Goal: Task Accomplishment & Management: Manage account settings

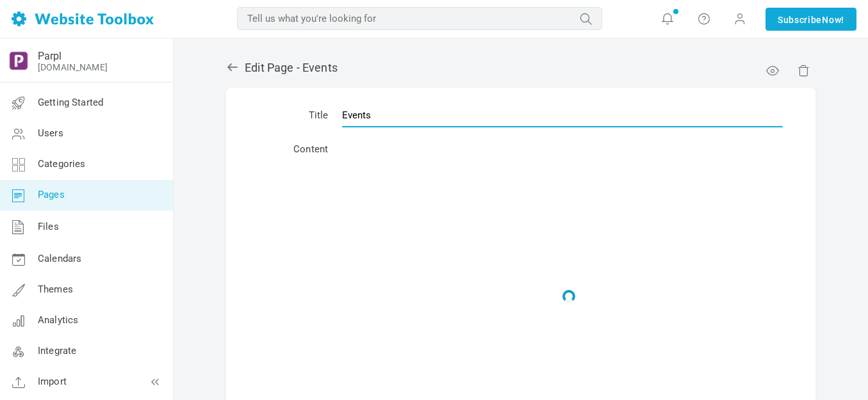
click at [422, 116] on input "Events" at bounding box center [562, 115] width 441 height 24
drag, startPoint x: 0, startPoint y: 0, endPoint x: 422, endPoint y: 117, distance: 437.7
click at [422, 117] on input "Events" at bounding box center [562, 115] width 441 height 24
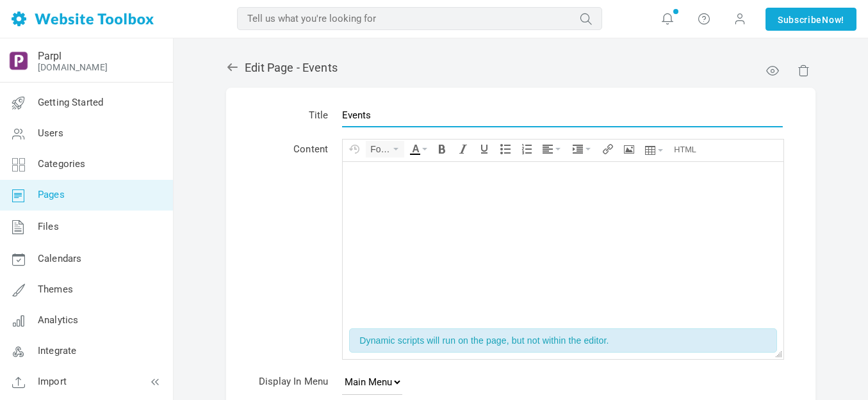
click at [422, 117] on input "Events" at bounding box center [562, 115] width 441 height 24
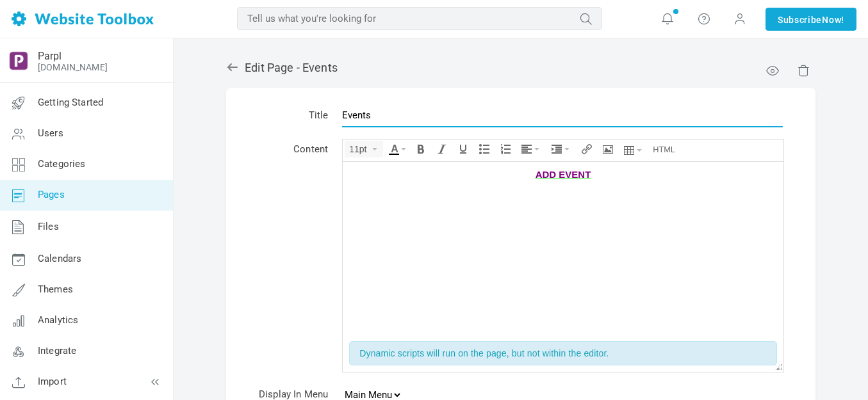
click at [423, 118] on input "Events" at bounding box center [562, 115] width 441 height 24
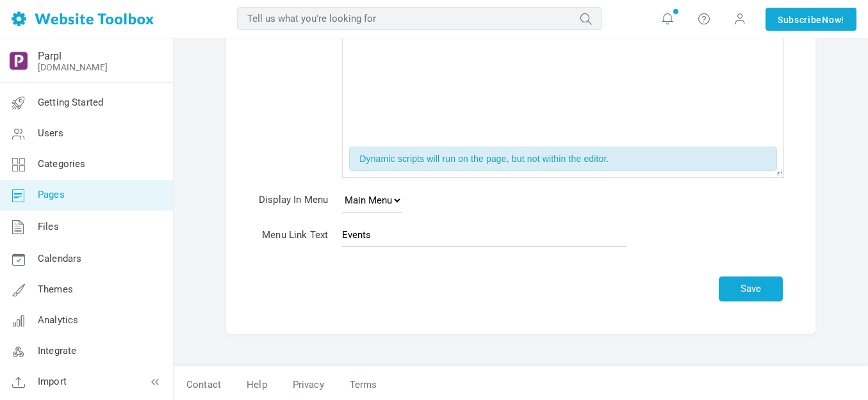
scroll to position [197, 0]
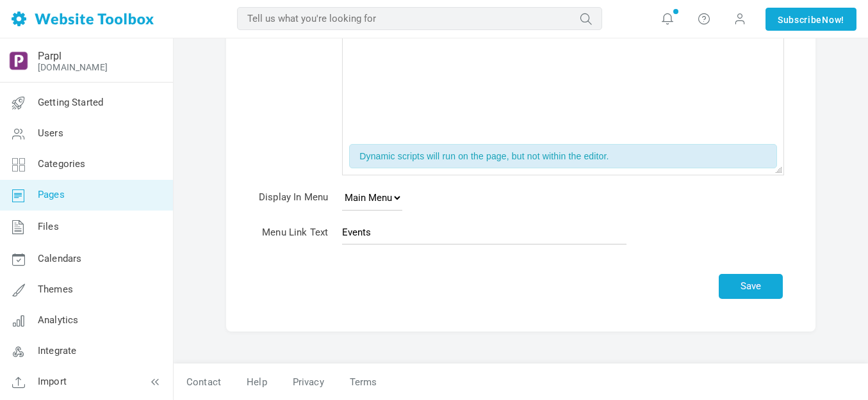
type input "Tockify"
click at [407, 225] on input "Events" at bounding box center [484, 232] width 284 height 24
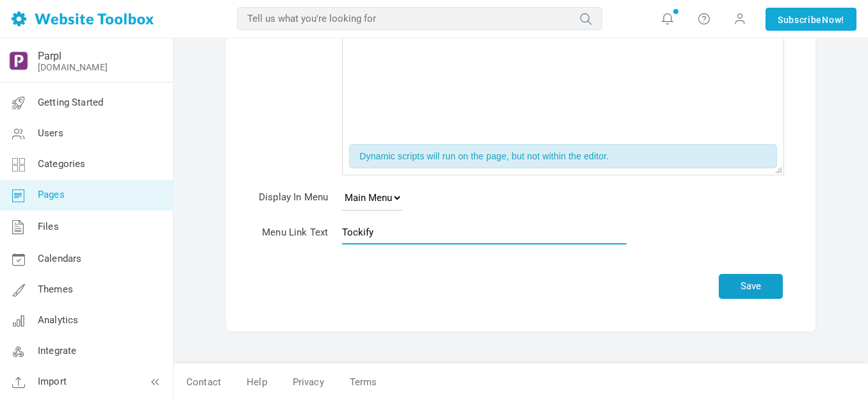
type input "Tockify"
click at [742, 282] on button "Save" at bounding box center [750, 286] width 64 height 25
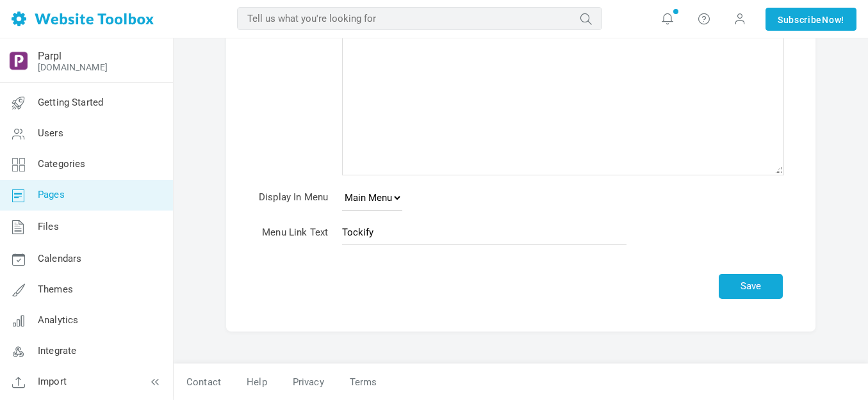
scroll to position [160, 0]
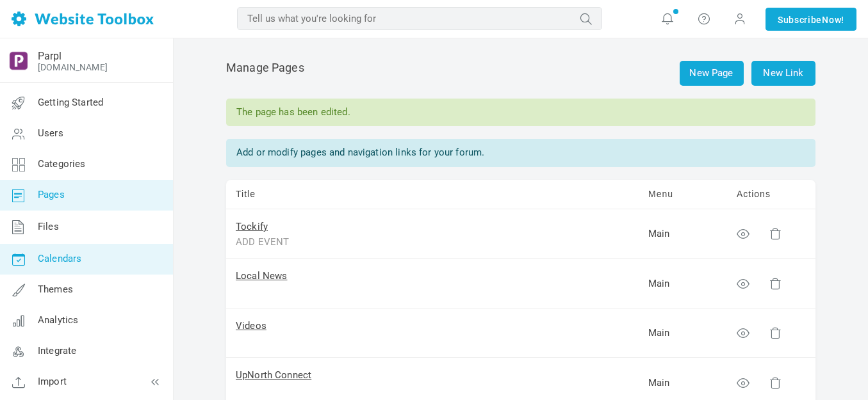
click at [55, 259] on span "Calendars" at bounding box center [60, 259] width 44 height 12
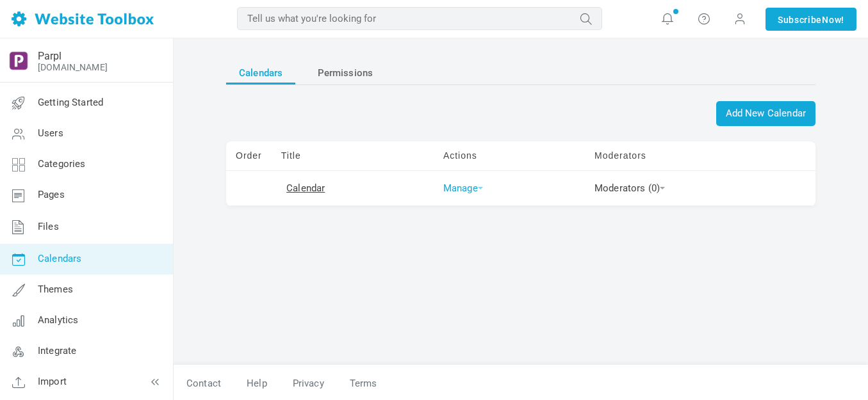
click at [474, 189] on link "Manage" at bounding box center [463, 188] width 40 height 12
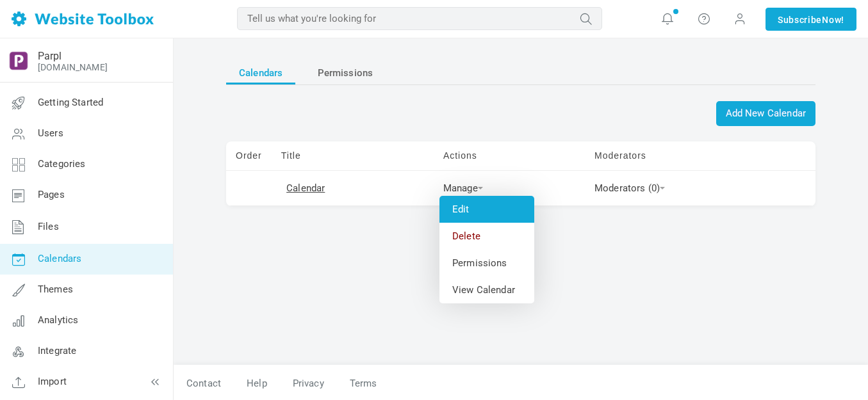
click at [455, 208] on link "Edit" at bounding box center [486, 209] width 95 height 27
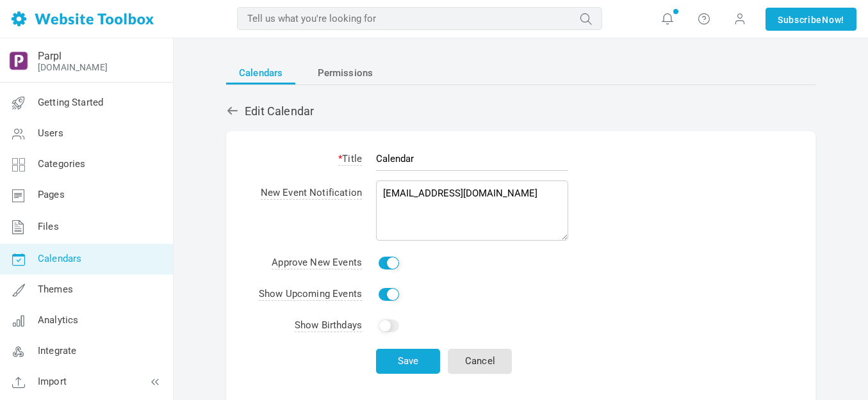
click at [427, 159] on input "Calendar" at bounding box center [472, 159] width 192 height 24
type input "Parpl Activities"
click at [419, 360] on button "Save" at bounding box center [408, 361] width 64 height 25
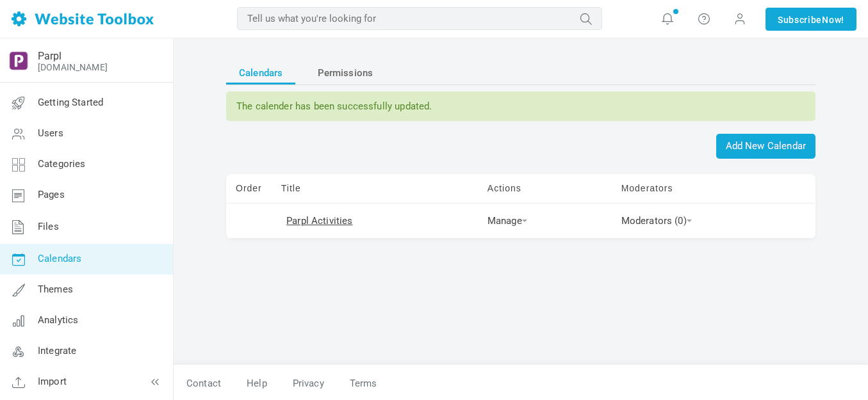
scroll to position [1, 0]
click at [67, 257] on span "Calendars" at bounding box center [60, 259] width 44 height 12
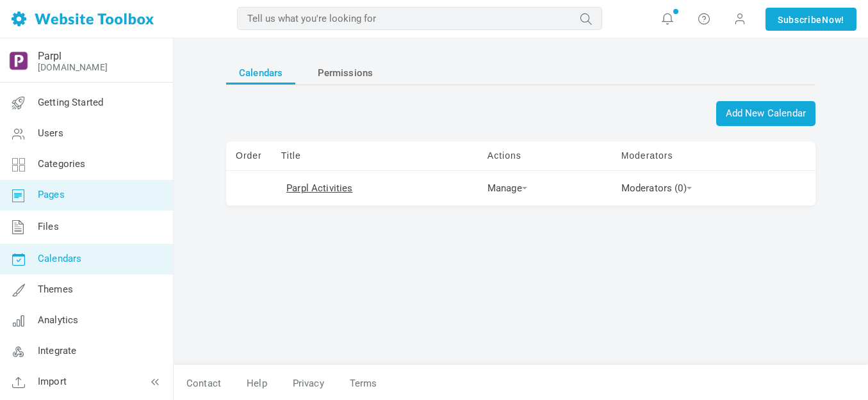
click at [61, 191] on span "Pages" at bounding box center [51, 195] width 27 height 12
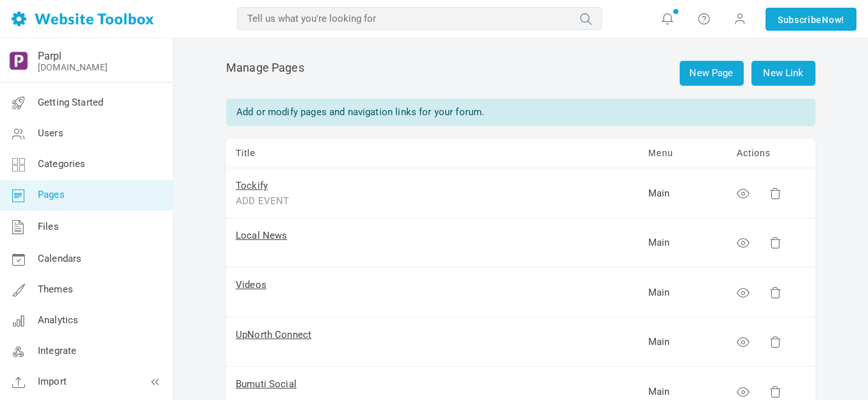
click at [252, 187] on link "Tockify" at bounding box center [252, 186] width 32 height 12
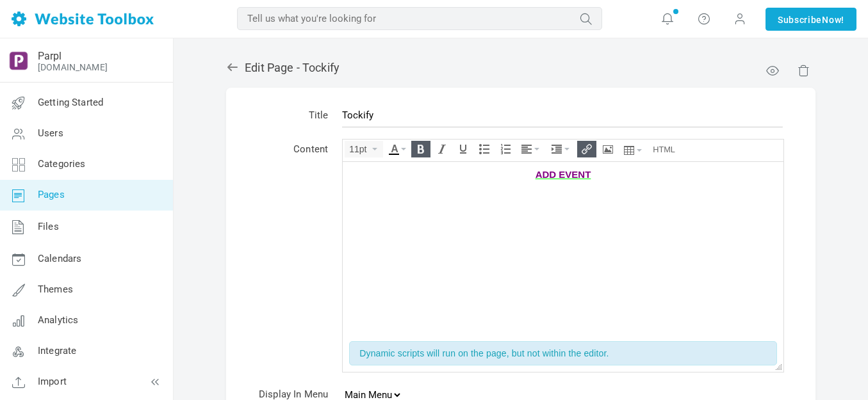
drag, startPoint x: 528, startPoint y: 175, endPoint x: 592, endPoint y: 172, distance: 64.1
click at [592, 172] on div "﻿ADD EVENT" at bounding box center [563, 174] width 428 height 13
click at [538, 148] on icon "Align" at bounding box center [536, 149] width 5 height 3
click at [528, 204] on icon at bounding box center [528, 206] width 13 height 10
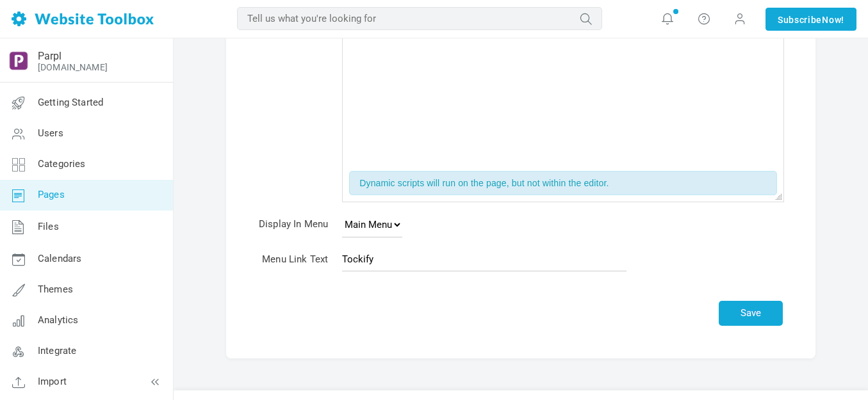
scroll to position [197, 0]
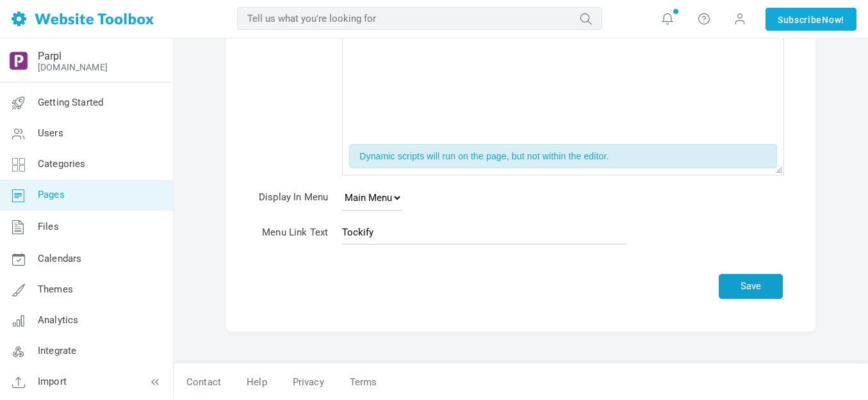
click at [759, 284] on button "Save" at bounding box center [750, 286] width 64 height 25
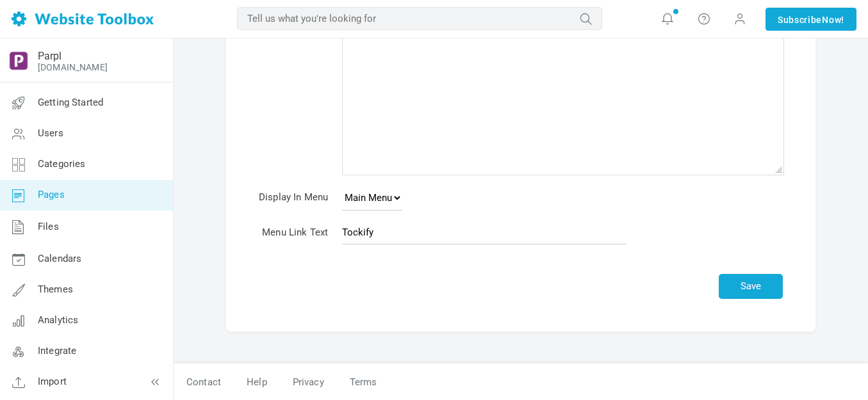
scroll to position [160, 0]
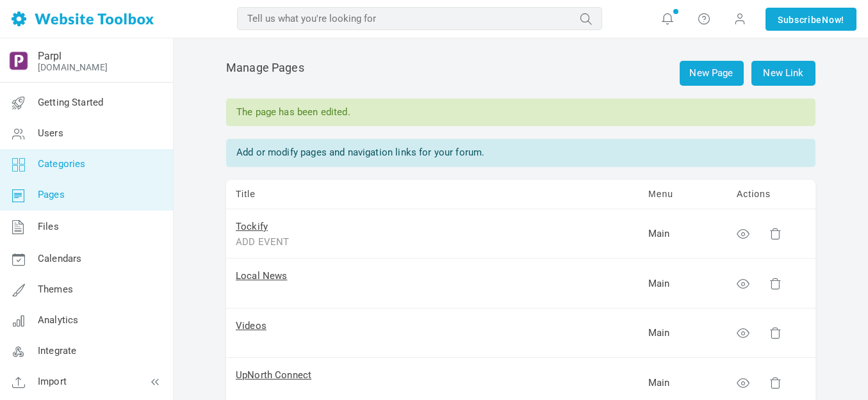
click at [60, 167] on span "Categories" at bounding box center [62, 164] width 48 height 12
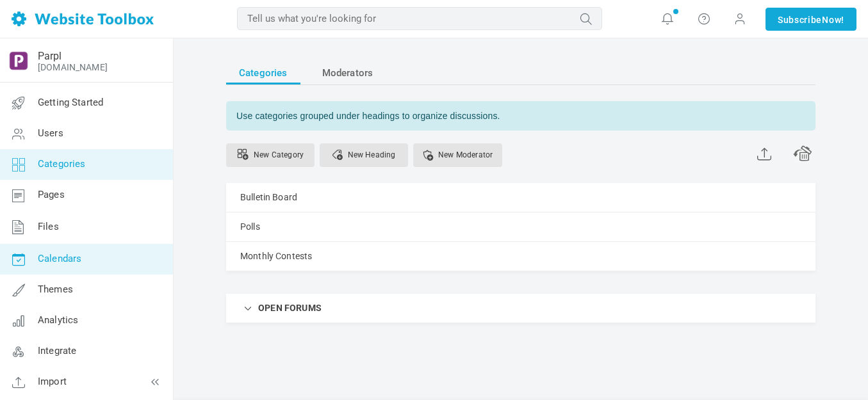
click at [54, 256] on span "Calendars" at bounding box center [60, 259] width 44 height 12
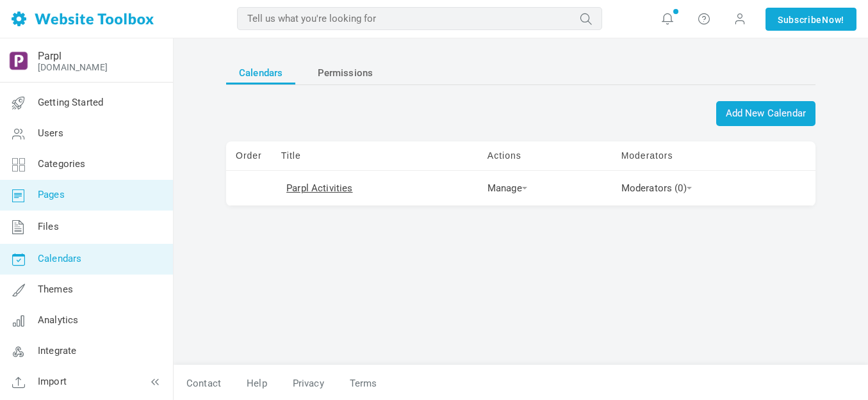
click at [52, 192] on span "Pages" at bounding box center [51, 195] width 27 height 12
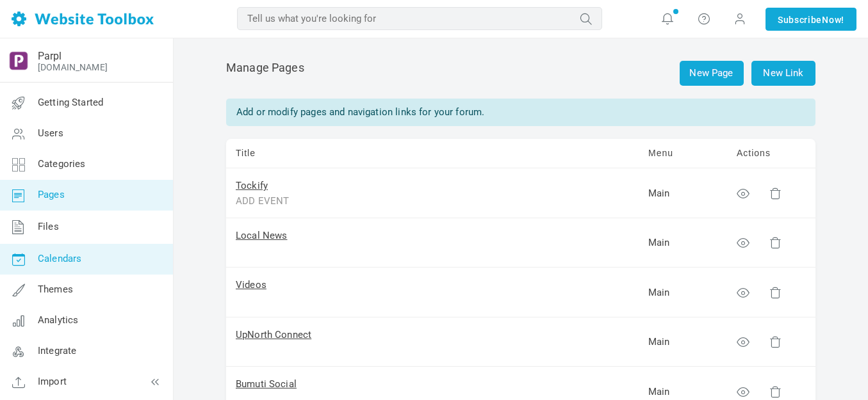
click at [65, 261] on span "Calendars" at bounding box center [60, 259] width 44 height 12
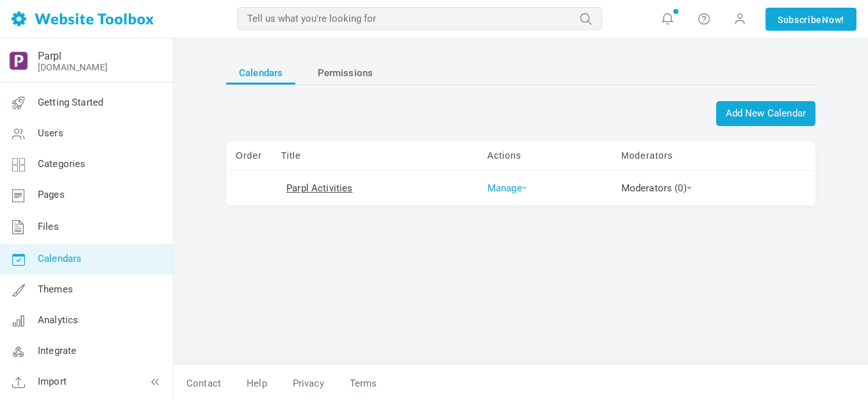
click at [522, 189] on span at bounding box center [524, 188] width 5 height 3
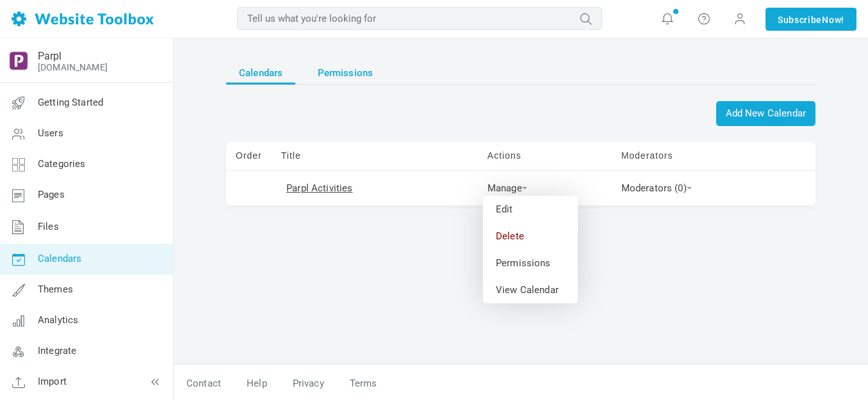
click at [340, 74] on span "Permissions" at bounding box center [346, 72] width 56 height 23
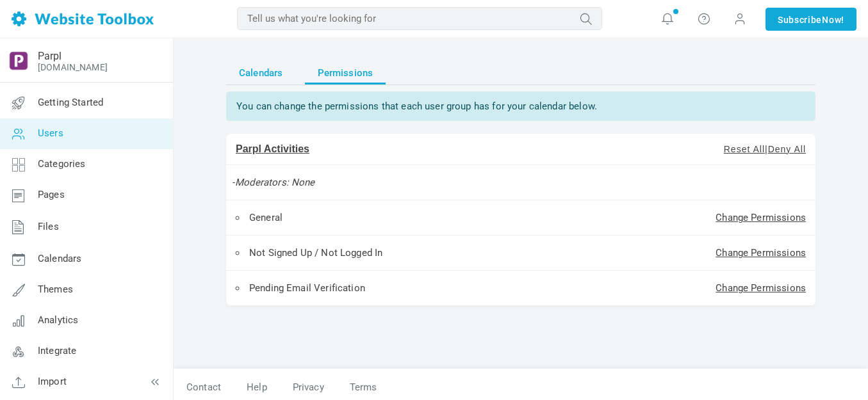
click at [268, 67] on span "Calendars" at bounding box center [261, 72] width 44 height 23
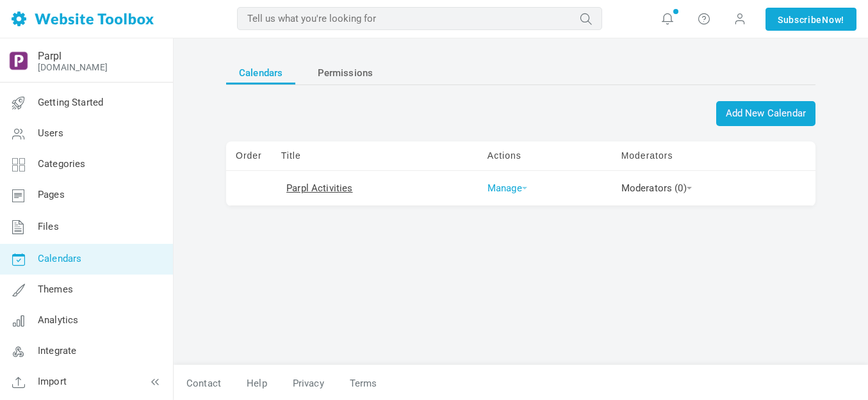
click at [508, 186] on link "Manage" at bounding box center [507, 188] width 40 height 12
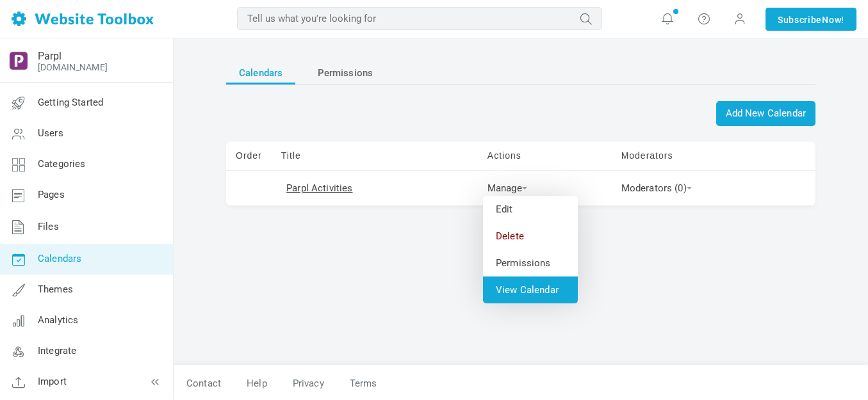
click at [518, 291] on link "View Calendar" at bounding box center [530, 290] width 95 height 27
